Goal: Task Accomplishment & Management: Complete application form

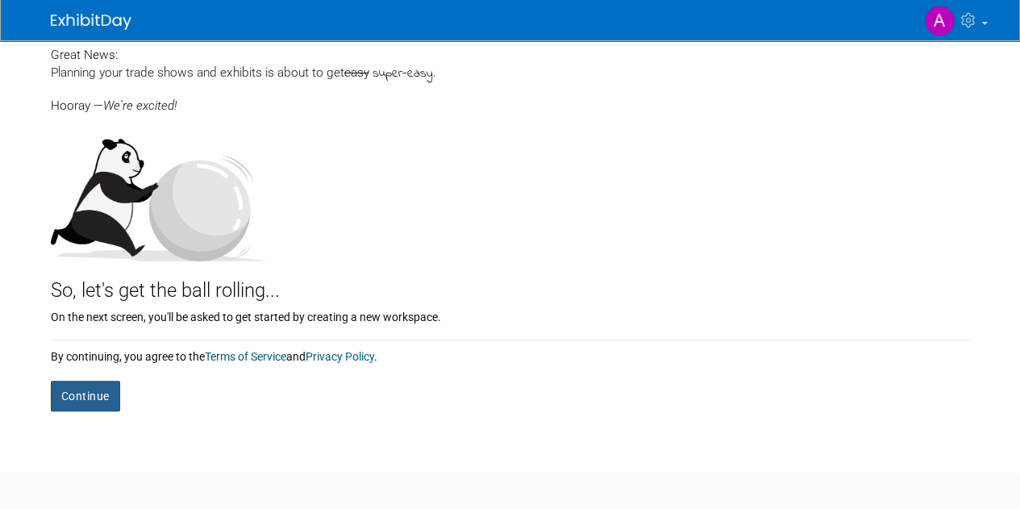
click at [94, 386] on button "Continue" at bounding box center [85, 396] width 69 height 31
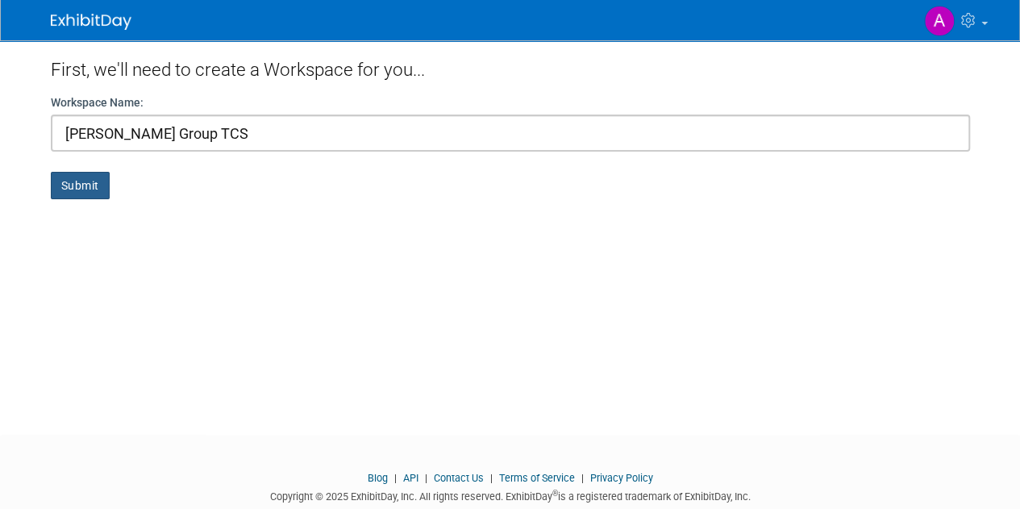
type input "[PERSON_NAME] Group TCS"
click at [78, 190] on button "Submit" at bounding box center [80, 185] width 59 height 27
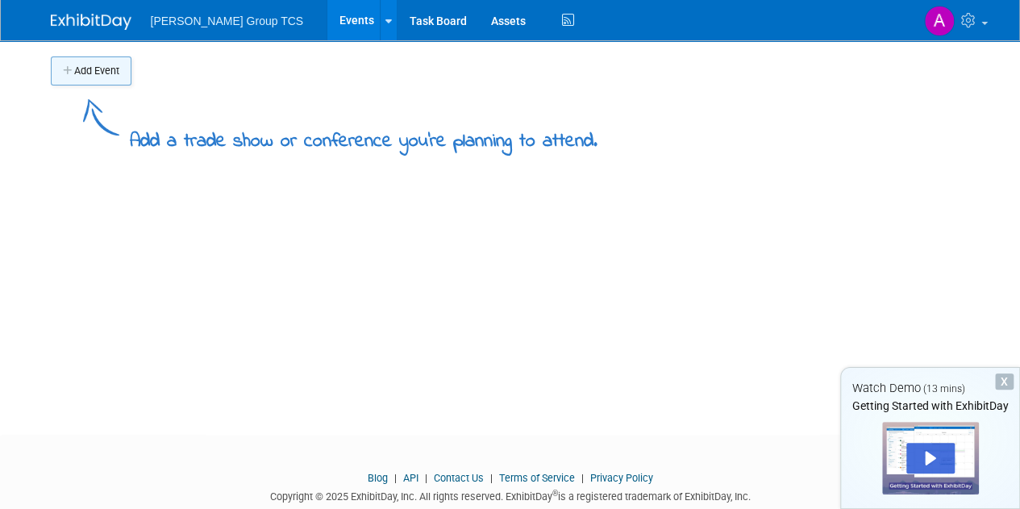
click at [85, 71] on button "Add Event" at bounding box center [91, 70] width 81 height 29
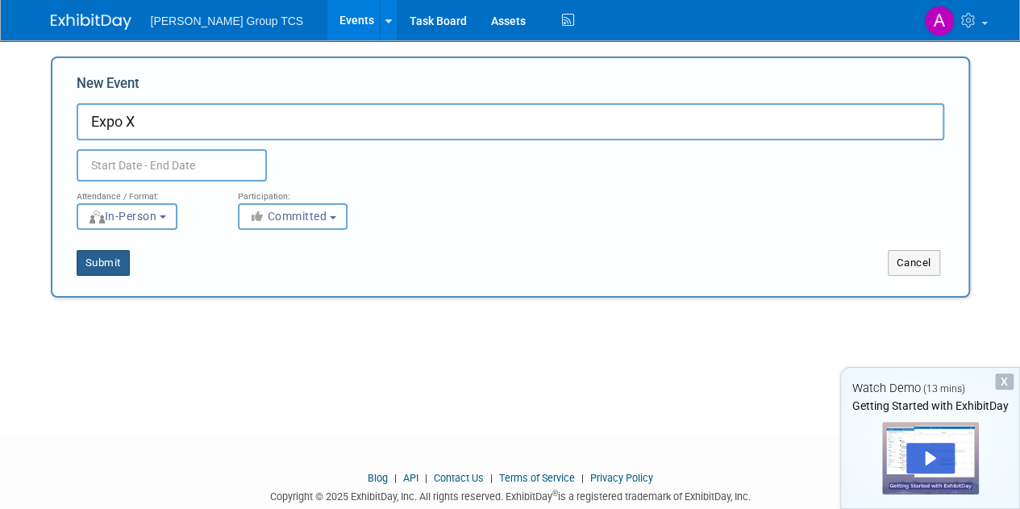
type input "Expo X"
click at [103, 255] on button "Submit" at bounding box center [103, 263] width 53 height 26
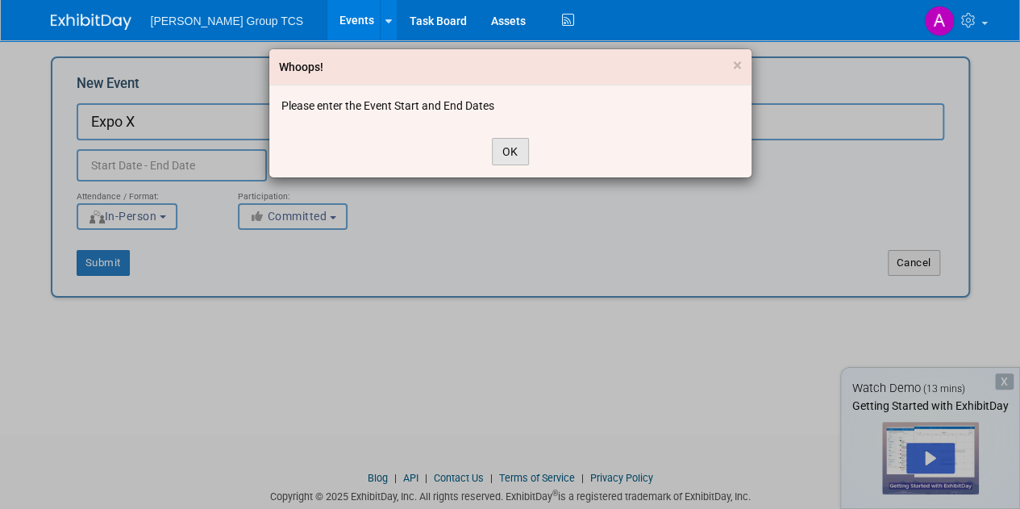
click at [505, 151] on button "OK" at bounding box center [510, 151] width 37 height 27
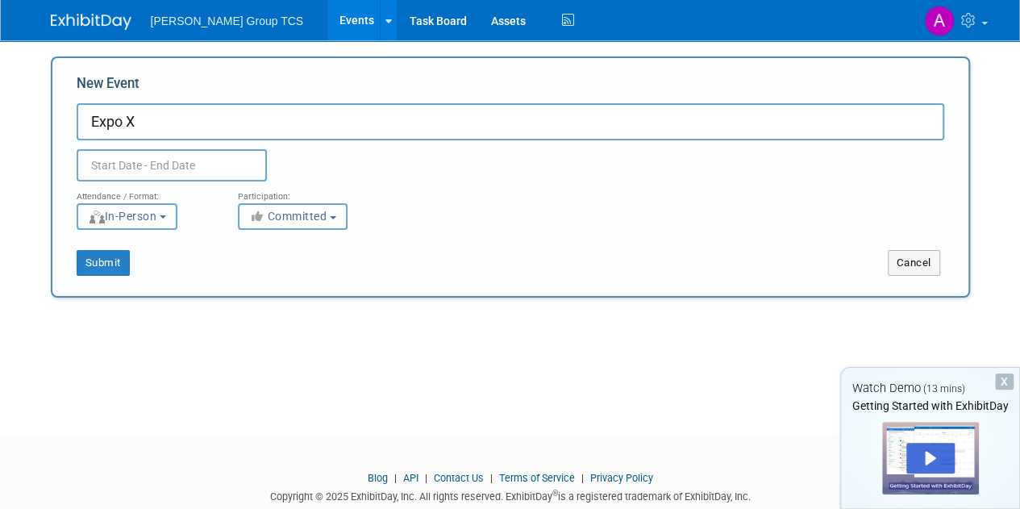
click at [189, 165] on input "text" at bounding box center [172, 165] width 190 height 32
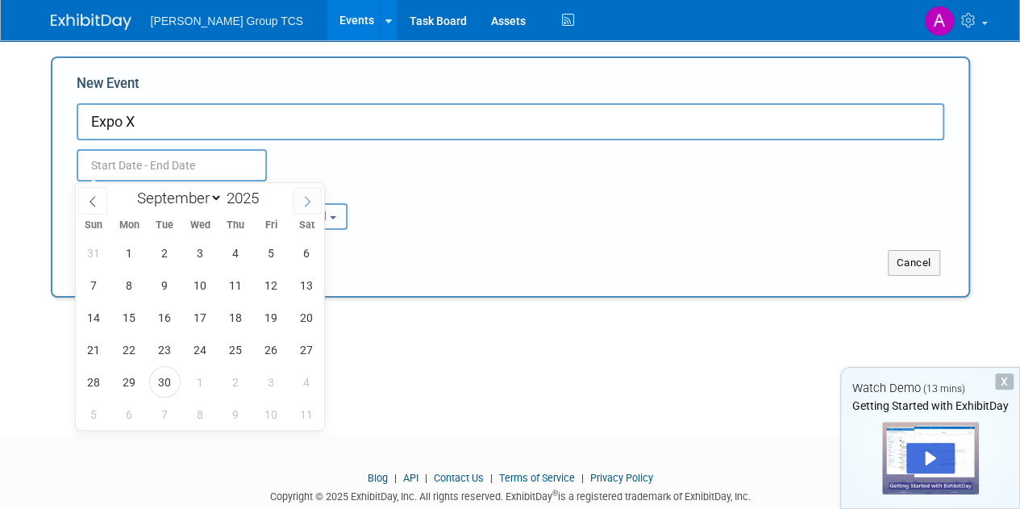
click at [311, 196] on icon at bounding box center [307, 201] width 11 height 11
click at [308, 201] on icon at bounding box center [307, 201] width 11 height 11
select select "10"
click at [82, 415] on span "30" at bounding box center [93, 413] width 31 height 31
type input "[DATE] to [DATE]"
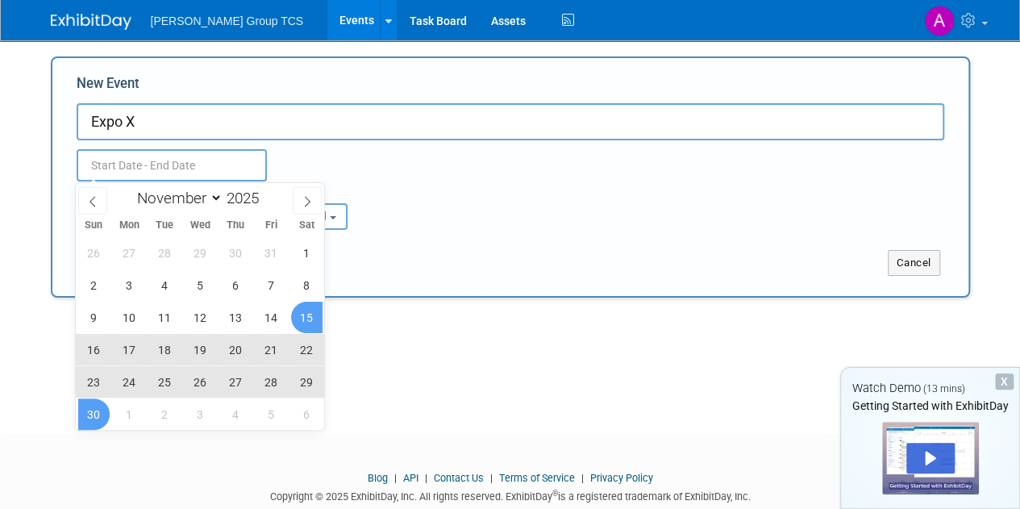
type input "[DATE] to [DATE]"
click at [549, 306] on div "Add Event Add a trade show or conference you're planning to attend. New Event E…" at bounding box center [511, 222] width 944 height 365
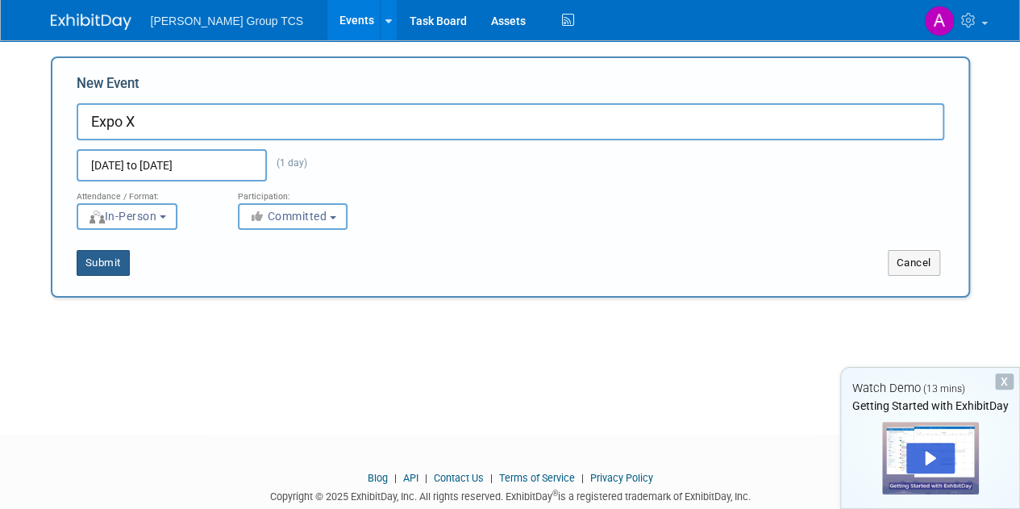
click at [98, 263] on button "Submit" at bounding box center [103, 263] width 53 height 26
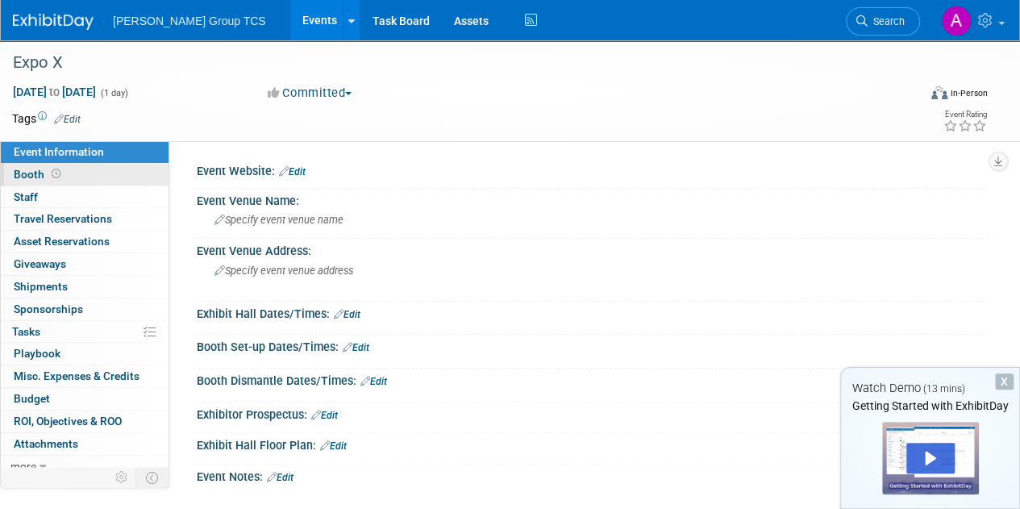
click at [39, 170] on span "Booth" at bounding box center [39, 174] width 50 height 13
